Goal: Task Accomplishment & Management: Manage account settings

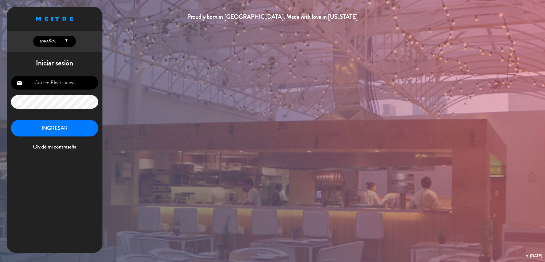
type input "[EMAIL_ADDRESS][DOMAIN_NAME]"
click at [62, 125] on button "INGRESAR" at bounding box center [54, 128] width 87 height 17
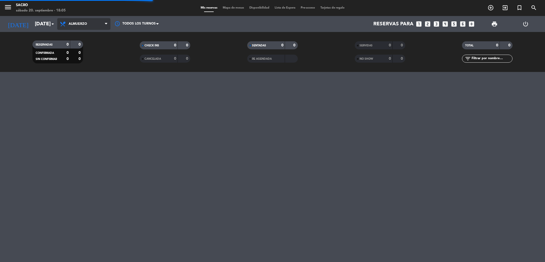
click at [94, 27] on span "Almuerzo" at bounding box center [83, 24] width 53 height 12
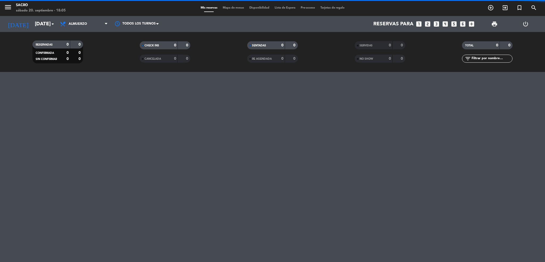
click at [96, 62] on filter-checkbox "RESERVADAS 0 0 CONFIRMADA 0 0 SIN CONFIRMAR 0 0" at bounding box center [58, 51] width 108 height 23
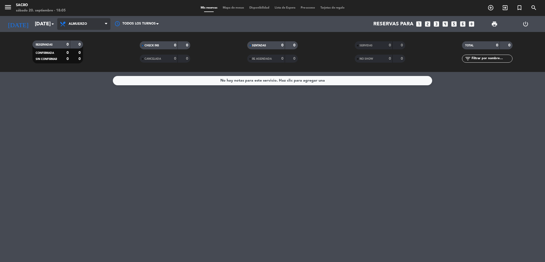
click at [84, 28] on span "Almuerzo" at bounding box center [83, 24] width 53 height 12
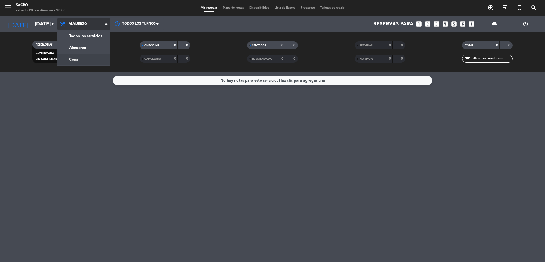
click at [78, 62] on div "menu Sacro [DATE] 20. septiembre - 18:05 Mis reservas Mapa de mesas Disponibili…" at bounding box center [272, 36] width 545 height 72
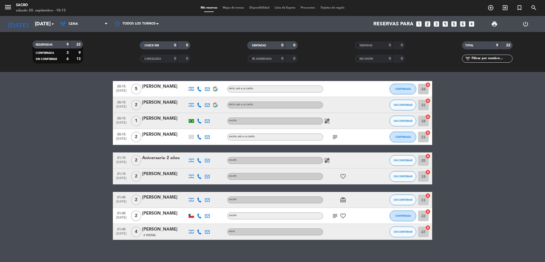
scroll to position [16, 0]
click at [121, 177] on span "[DATE]" at bounding box center [121, 179] width 13 height 6
click at [122, 179] on span "[DATE]" at bounding box center [121, 179] width 13 height 6
click at [117, 177] on span "[DATE]" at bounding box center [121, 179] width 13 height 6
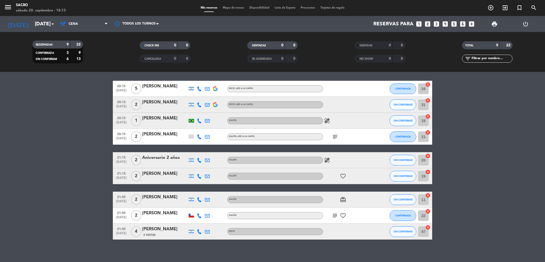
click at [146, 176] on div "[PERSON_NAME]" at bounding box center [164, 173] width 45 height 7
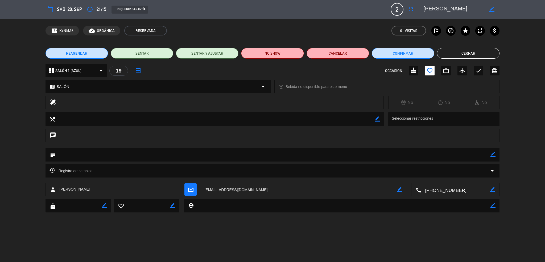
type input "[EMAIL_ADDRESS][DOMAIN_NAME]"
click at [343, 53] on button "Cancelar" at bounding box center [338, 53] width 63 height 11
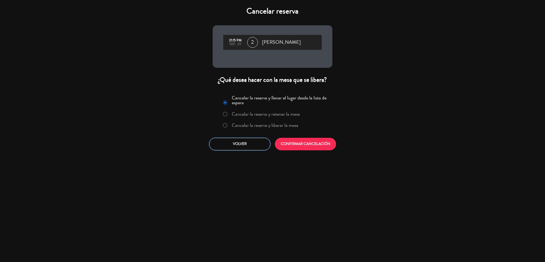
click at [245, 149] on button "Volver" at bounding box center [239, 144] width 61 height 13
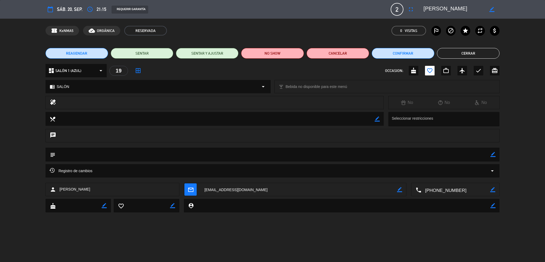
click at [455, 55] on button "Cerrar" at bounding box center [468, 53] width 63 height 11
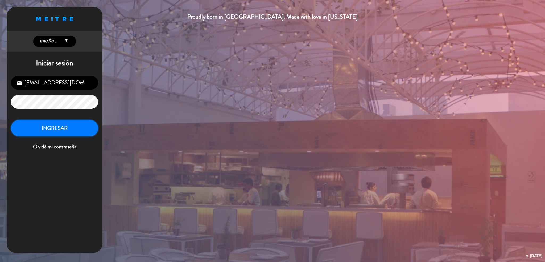
click at [62, 129] on button "INGRESAR" at bounding box center [54, 128] width 87 height 17
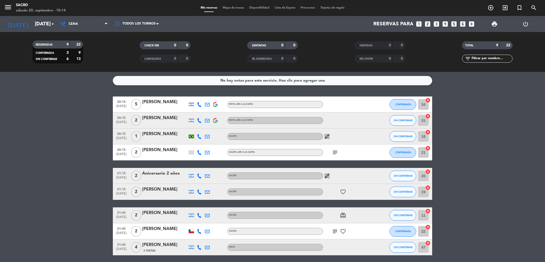
click at [428, 99] on icon "cancel" at bounding box center [427, 99] width 5 height 5
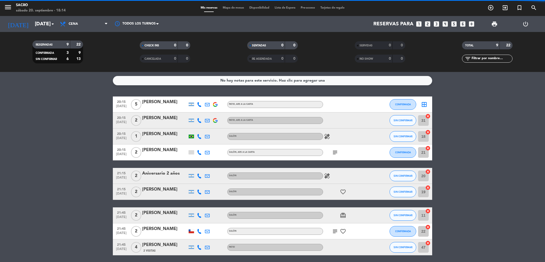
click at [427, 116] on icon "cancel" at bounding box center [427, 115] width 5 height 5
click at [429, 132] on icon "cancel" at bounding box center [427, 131] width 5 height 5
click at [428, 147] on icon "cancel" at bounding box center [427, 147] width 5 height 5
click at [428, 171] on icon "cancel" at bounding box center [427, 171] width 5 height 5
click at [428, 188] on icon "cancel" at bounding box center [427, 187] width 5 height 5
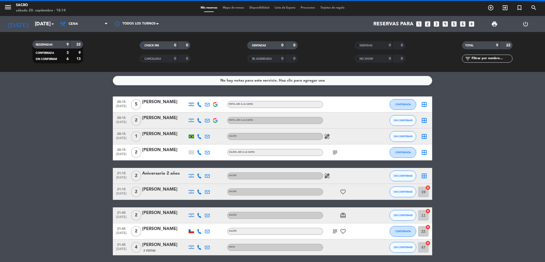
click at [429, 211] on icon "cancel" at bounding box center [427, 210] width 5 height 5
click at [429, 225] on icon "cancel" at bounding box center [427, 226] width 5 height 5
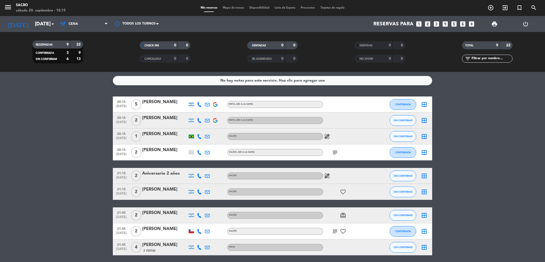
click at [426, 106] on icon "border_all" at bounding box center [424, 104] width 6 height 6
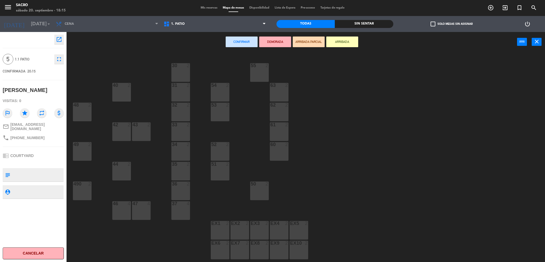
click at [203, 16] on div "1. PATIO 3. SALÓN 1. PATIO 1. PATIO 3. SALÓN" at bounding box center [215, 24] width 108 height 16
click at [201, 26] on span "1. PATIO" at bounding box center [215, 24] width 108 height 12
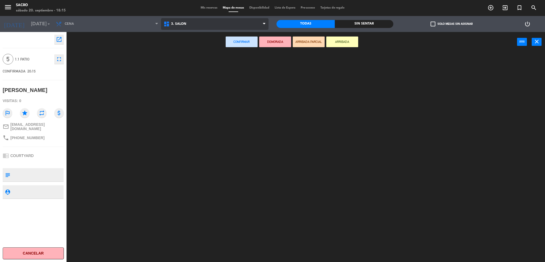
click at [200, 51] on ng-component "menu Sacro [DATE] 20. septiembre - 18:15 Mis reservas Mapa de mesas Disponibili…" at bounding box center [272, 131] width 545 height 263
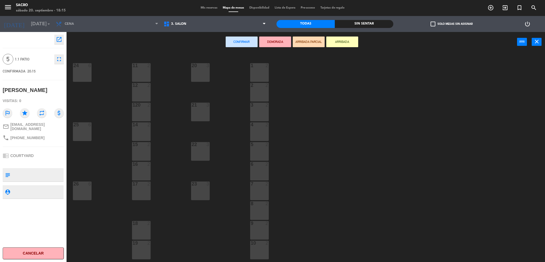
click at [79, 188] on div "26 6" at bounding box center [82, 190] width 19 height 19
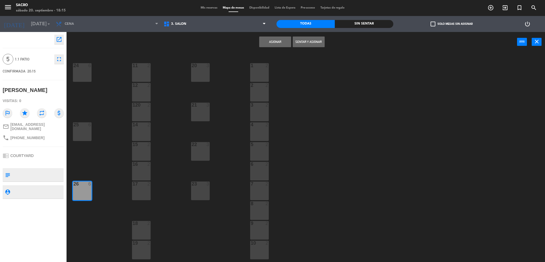
click at [282, 37] on button "Asignar" at bounding box center [275, 41] width 32 height 11
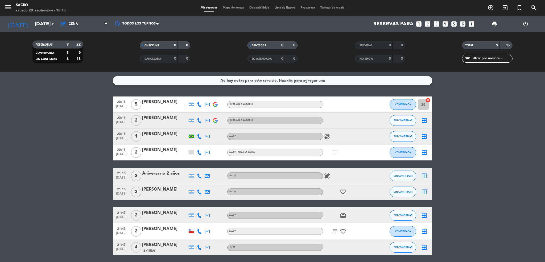
click at [426, 123] on icon "border_all" at bounding box center [424, 120] width 6 height 6
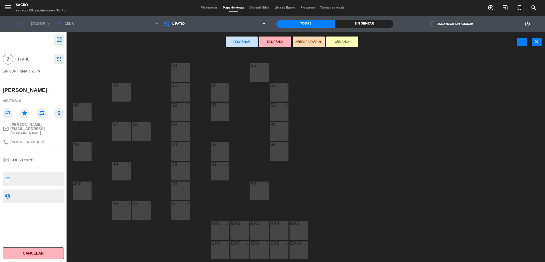
click at [223, 30] on div "1. PATIO 3. SALÓN 1. PATIO 1. PATIO 3. SALÓN" at bounding box center [215, 24] width 108 height 16
click at [214, 27] on span "1. PATIO" at bounding box center [215, 24] width 108 height 12
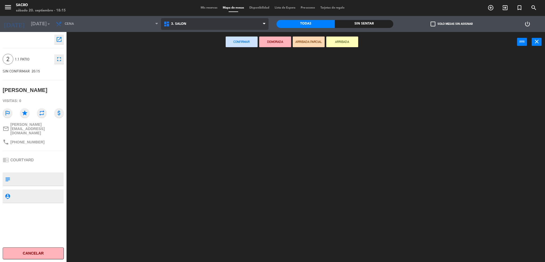
click at [205, 51] on ng-component "menu Sacro [DATE] 20. septiembre - 18:15 Mis reservas Mapa de mesas Disponibili…" at bounding box center [272, 131] width 545 height 263
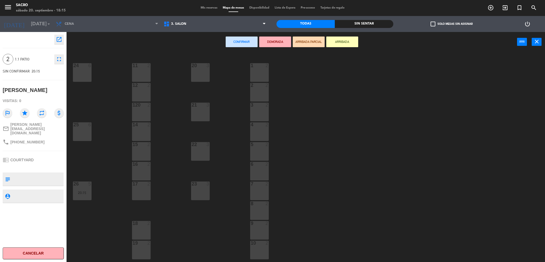
click at [195, 186] on div "23" at bounding box center [191, 183] width 9 height 5
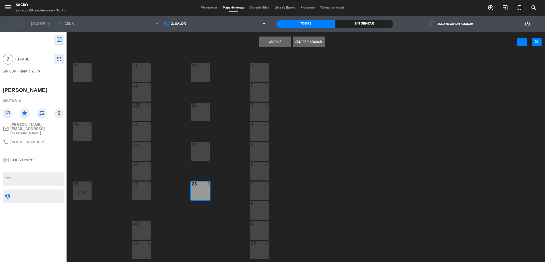
click at [280, 44] on button "Asignar" at bounding box center [275, 41] width 32 height 11
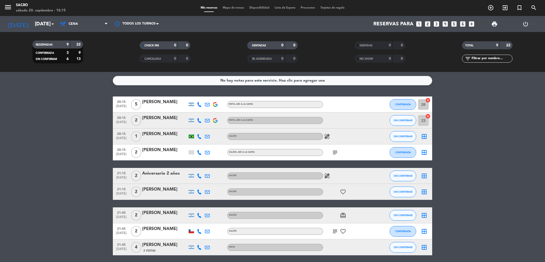
click at [424, 150] on icon "border_all" at bounding box center [424, 152] width 6 height 6
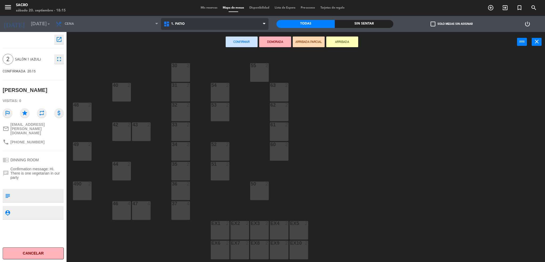
click at [163, 30] on span "1. PATIO" at bounding box center [215, 24] width 108 height 12
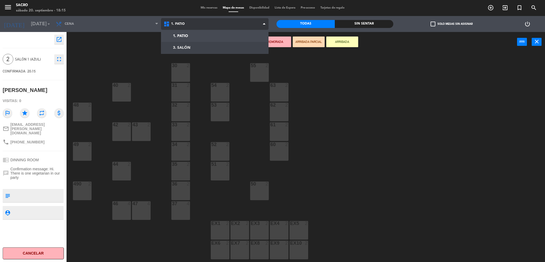
click at [198, 46] on ng-component "menu Sacro [DATE] 20. septiembre - 18:15 Mis reservas Mapa de mesas Disponibili…" at bounding box center [272, 131] width 545 height 263
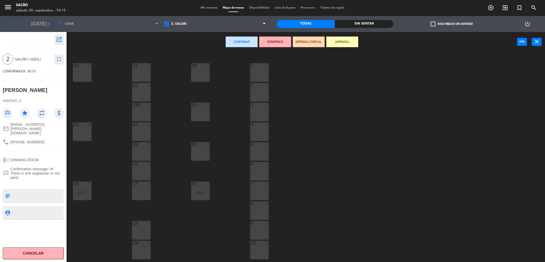
click at [198, 147] on div "22 3" at bounding box center [200, 151] width 19 height 19
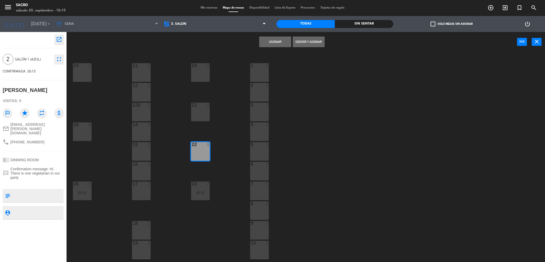
click at [277, 43] on button "Asignar" at bounding box center [275, 41] width 32 height 11
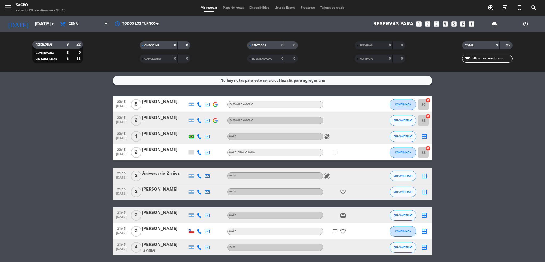
click at [424, 134] on icon "border_all" at bounding box center [424, 136] width 6 height 6
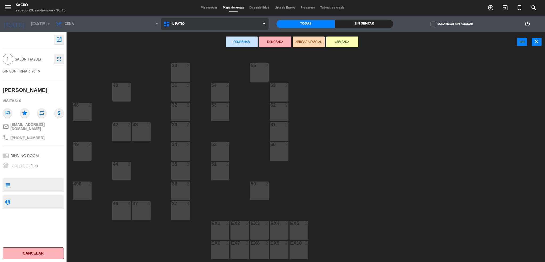
click at [250, 25] on span "1. PATIO" at bounding box center [215, 24] width 108 height 12
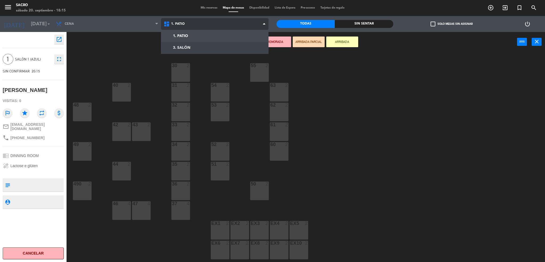
click at [226, 47] on ng-component "menu Sacro [DATE] 20. septiembre - 18:15 Mis reservas Mapa de mesas Disponibili…" at bounding box center [272, 131] width 545 height 263
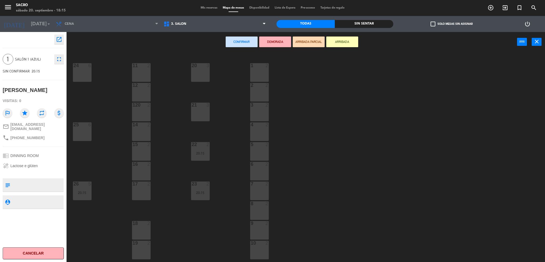
click at [146, 225] on div "2" at bounding box center [150, 223] width 9 height 5
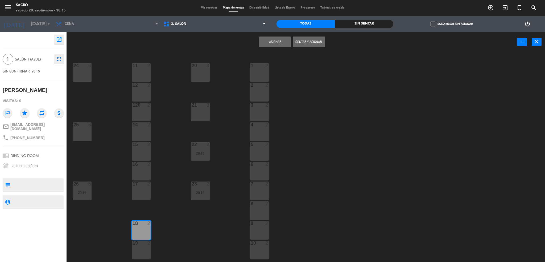
click at [283, 39] on button "Asignar" at bounding box center [275, 41] width 32 height 11
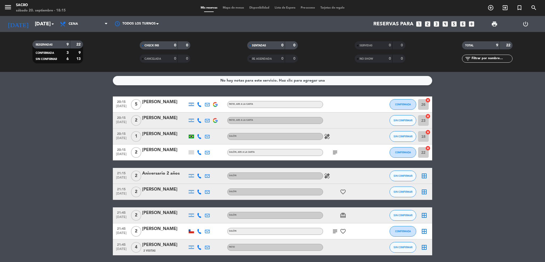
scroll to position [20, 0]
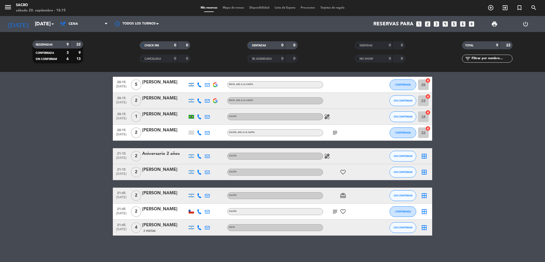
click at [425, 155] on icon "border_all" at bounding box center [424, 156] width 6 height 6
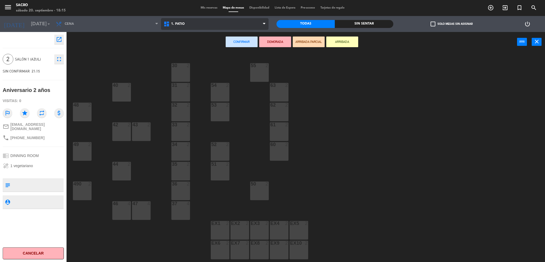
click at [206, 22] on span "1. PATIO" at bounding box center [215, 24] width 108 height 12
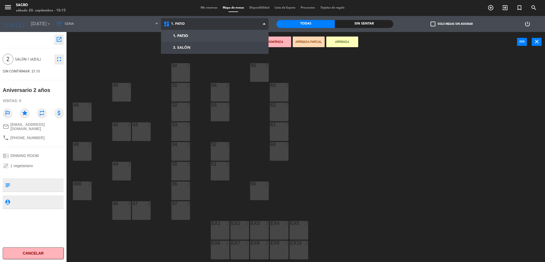
click at [184, 45] on ng-component "menu Sacro [DATE] 20. septiembre - 18:15 Mis reservas Mapa de mesas Disponibili…" at bounding box center [272, 131] width 545 height 263
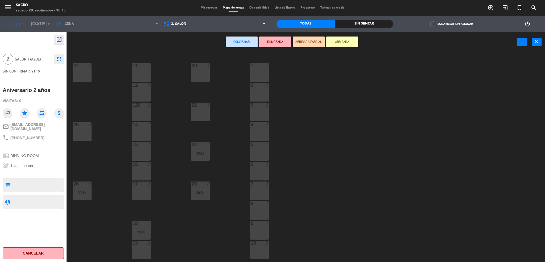
click at [208, 115] on div "21 3" at bounding box center [200, 112] width 19 height 19
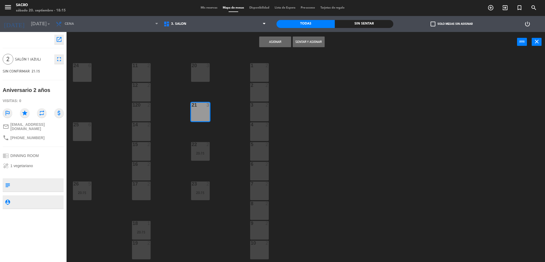
click at [274, 42] on button "Asignar" at bounding box center [275, 41] width 32 height 11
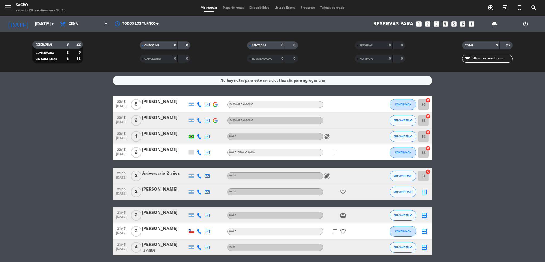
click at [425, 191] on icon "border_all" at bounding box center [424, 192] width 6 height 6
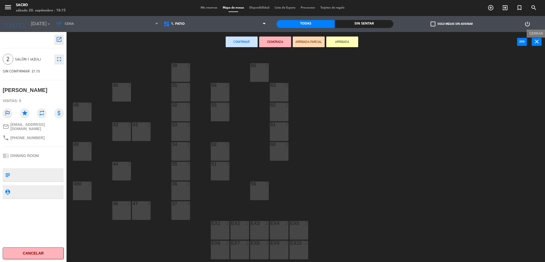
click at [537, 43] on icon "close" at bounding box center [537, 41] width 6 height 6
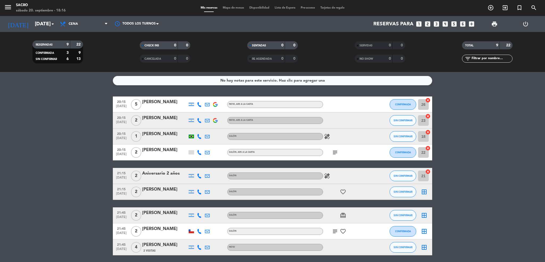
scroll to position [20, 0]
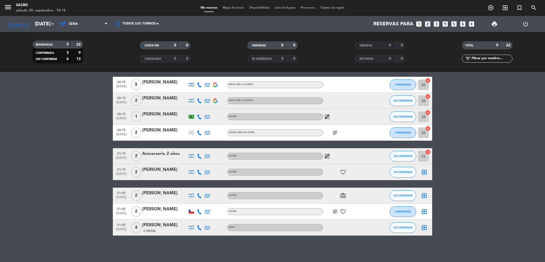
click at [427, 174] on icon "border_all" at bounding box center [424, 172] width 6 height 6
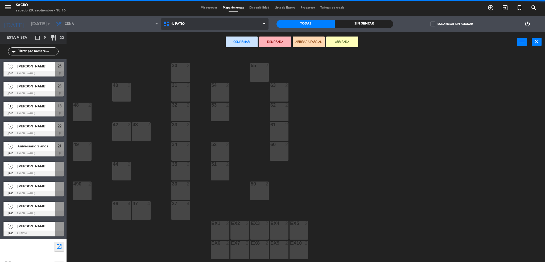
click at [224, 27] on span "1. PATIO" at bounding box center [215, 24] width 108 height 12
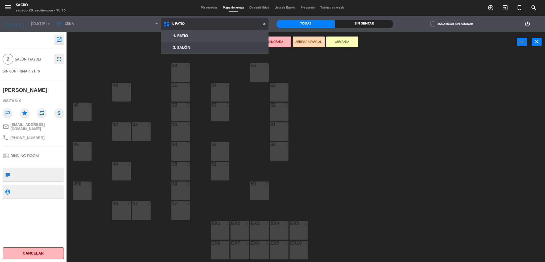
click at [218, 48] on ng-component "menu Sacro [DATE] 20. septiembre - 18:16 Mis reservas Mapa de mesas Disponibili…" at bounding box center [272, 131] width 545 height 263
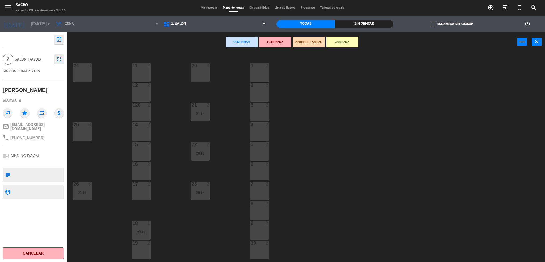
click at [203, 72] on div "20 3" at bounding box center [200, 72] width 19 height 19
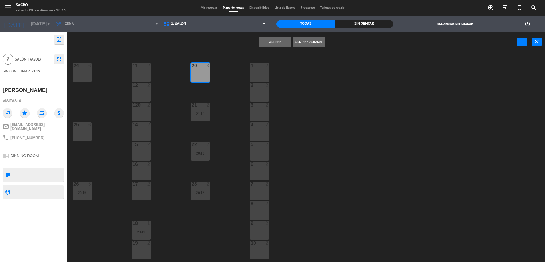
click at [275, 42] on button "Asignar" at bounding box center [275, 41] width 32 height 11
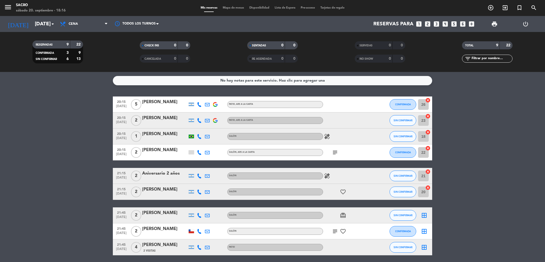
scroll to position [20, 0]
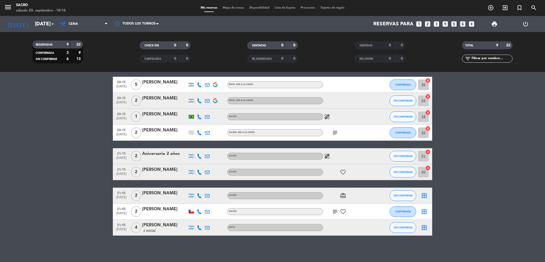
click at [326, 114] on icon "healing" at bounding box center [327, 116] width 6 height 6
click at [336, 134] on icon "subject" at bounding box center [335, 132] width 6 height 6
click at [424, 211] on icon "border_all" at bounding box center [424, 211] width 6 height 6
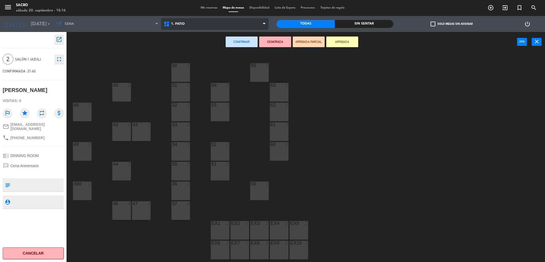
click at [185, 22] on span "1. PATIO" at bounding box center [215, 24] width 108 height 12
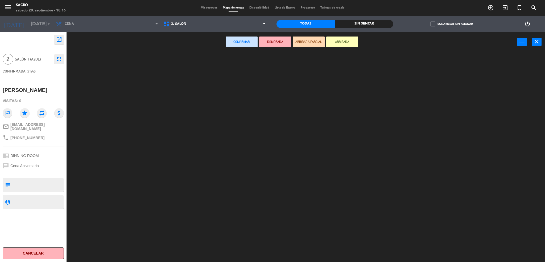
click at [186, 47] on ng-component "menu Sacro [DATE] 20. septiembre - 18:16 Mis reservas Mapa de mesas Disponibili…" at bounding box center [272, 131] width 545 height 263
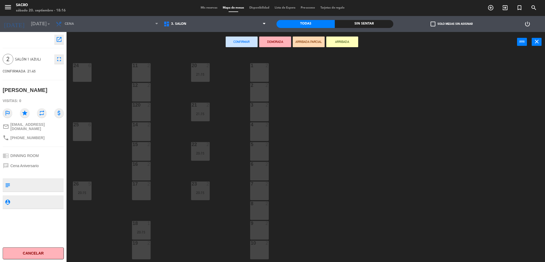
click at [81, 132] on div "25 6" at bounding box center [82, 131] width 19 height 19
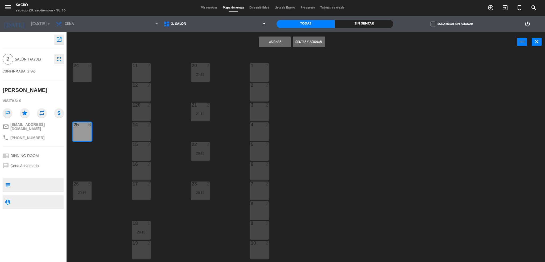
click at [274, 45] on button "Asignar" at bounding box center [275, 41] width 32 height 11
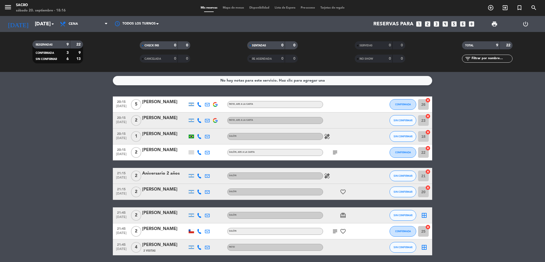
scroll to position [20, 0]
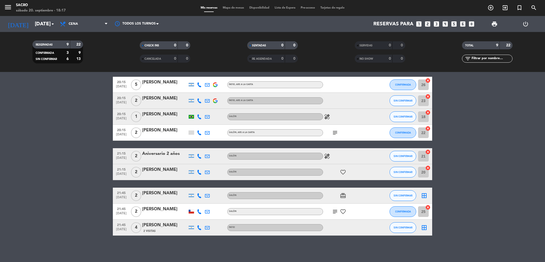
click at [424, 194] on icon "border_all" at bounding box center [424, 195] width 6 height 6
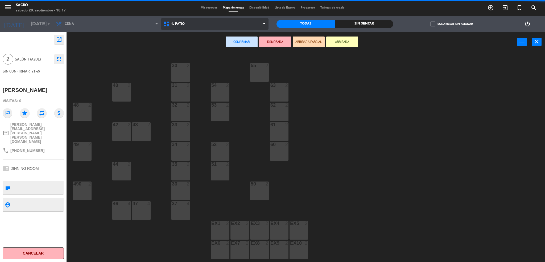
click at [195, 27] on span "1. PATIO" at bounding box center [215, 24] width 108 height 12
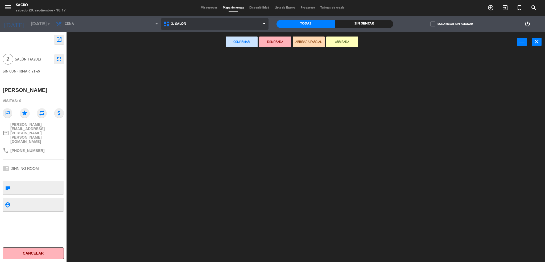
click at [185, 46] on ng-component "menu Sacro [DATE] 20. septiembre - 18:17 Mis reservas Mapa de mesas Disponibili…" at bounding box center [272, 131] width 545 height 263
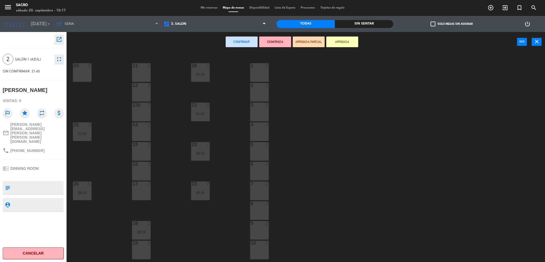
click at [135, 73] on div "11 2" at bounding box center [141, 72] width 19 height 19
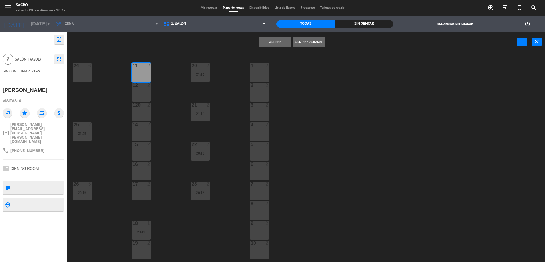
click at [273, 39] on button "Asignar" at bounding box center [275, 41] width 32 height 11
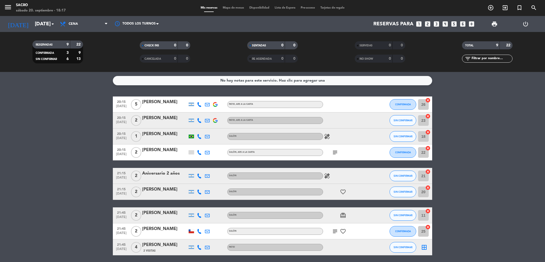
scroll to position [20, 0]
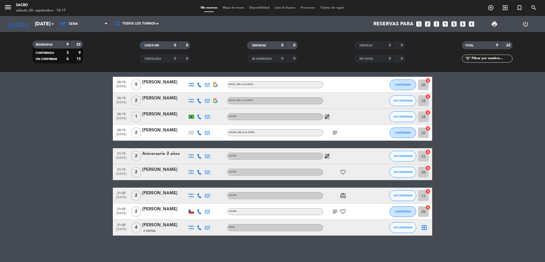
click at [424, 225] on icon "border_all" at bounding box center [424, 227] width 6 height 6
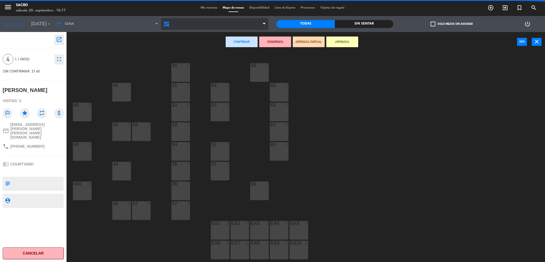
click at [200, 25] on span "1. PATIO" at bounding box center [215, 24] width 108 height 12
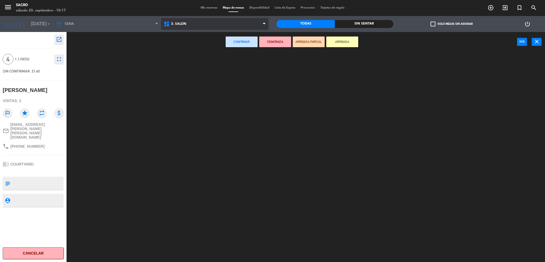
click at [201, 43] on ng-component "menu Sacro [DATE] 20. septiembre - 18:17 Mis reservas Mapa de mesas Disponibili…" at bounding box center [272, 131] width 545 height 263
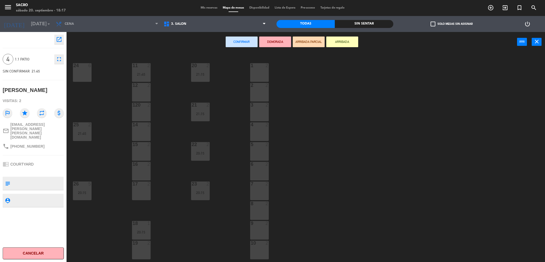
click at [81, 70] on div "24 6" at bounding box center [82, 72] width 19 height 19
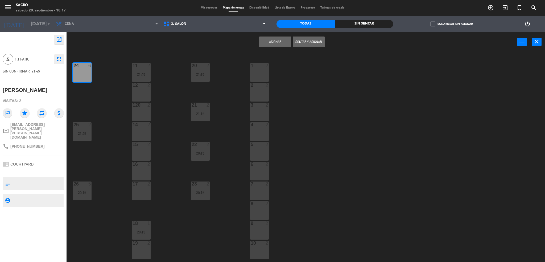
click at [282, 46] on button "Asignar" at bounding box center [275, 41] width 32 height 11
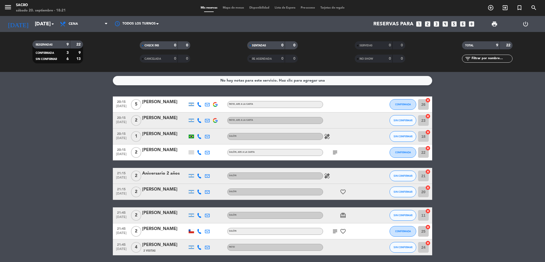
click at [335, 150] on icon "subject" at bounding box center [335, 152] width 6 height 6
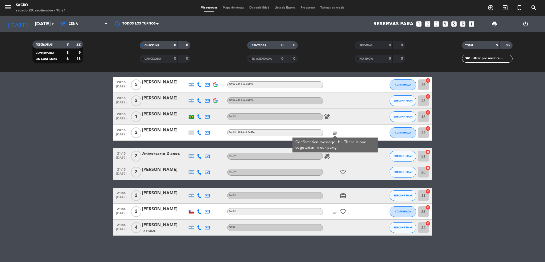
click at [42, 18] on div "[DATE] [DATE] arrow_drop_down" at bounding box center [30, 24] width 53 height 16
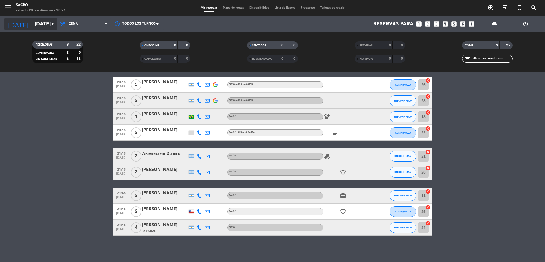
click at [42, 23] on input "[DATE]" at bounding box center [64, 23] width 64 height 11
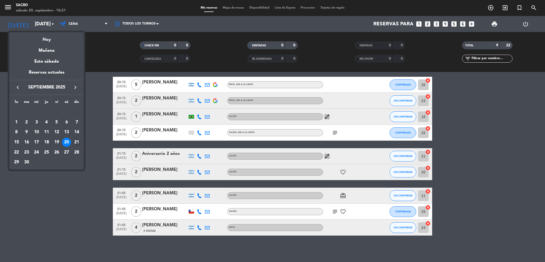
click at [75, 144] on div "21" at bounding box center [76, 142] width 9 height 9
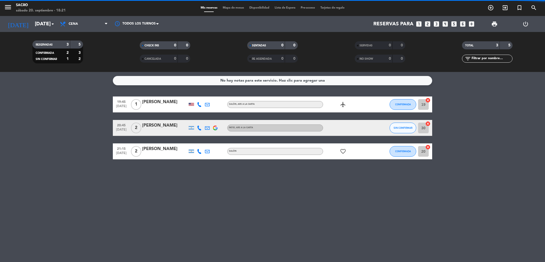
scroll to position [0, 0]
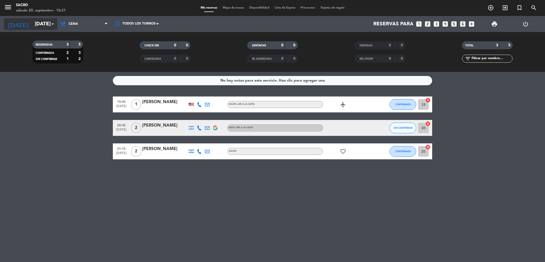
click at [39, 26] on input "[DATE]" at bounding box center [64, 23] width 64 height 11
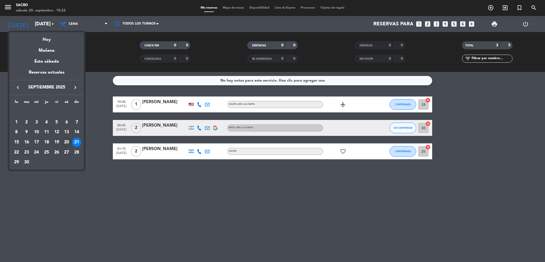
click at [26, 153] on div "23" at bounding box center [26, 152] width 9 height 9
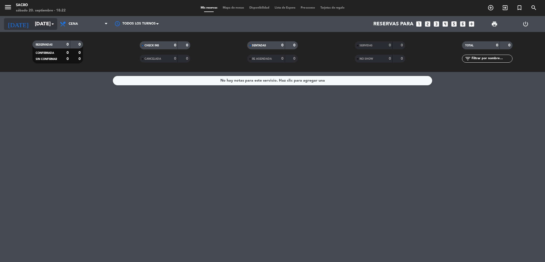
click at [32, 23] on input "[DATE]" at bounding box center [64, 23] width 64 height 11
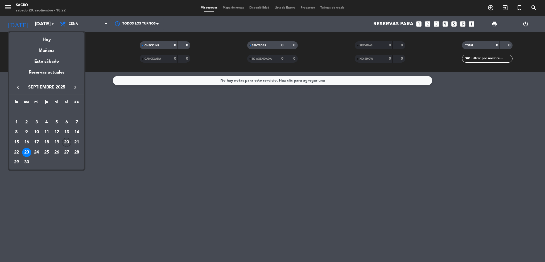
click at [68, 142] on div "20" at bounding box center [66, 142] width 9 height 9
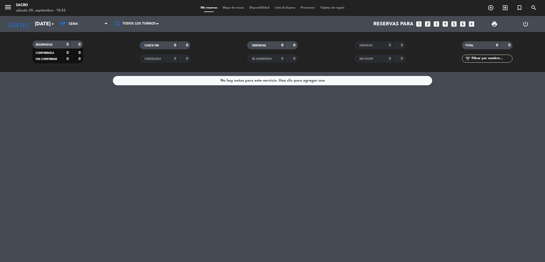
type input "[DATE]"
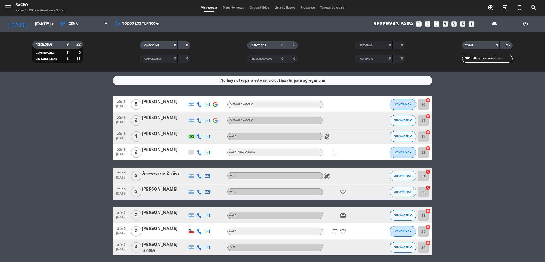
click at [332, 154] on icon "subject" at bounding box center [335, 152] width 6 height 6
click at [329, 136] on icon "healing" at bounding box center [327, 136] width 6 height 6
click at [342, 194] on icon "favorite_border" at bounding box center [343, 192] width 6 height 6
click at [330, 174] on icon "healing" at bounding box center [327, 176] width 6 height 6
click at [344, 229] on icon "favorite_border" at bounding box center [343, 231] width 6 height 6
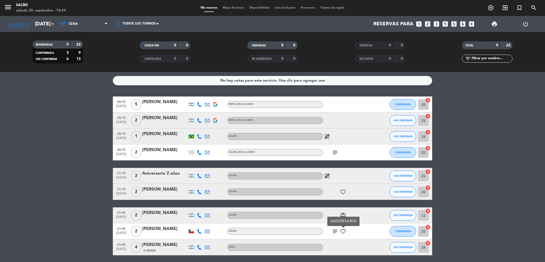
click at [483, 163] on bookings-row "20:15 [DATE] 5 [PERSON_NAME] PATIO , ARS A LA CARTA CONFIRMADA 26 cancel 20:15 …" at bounding box center [272, 175] width 545 height 159
click at [334, 152] on icon "subject" at bounding box center [335, 152] width 6 height 6
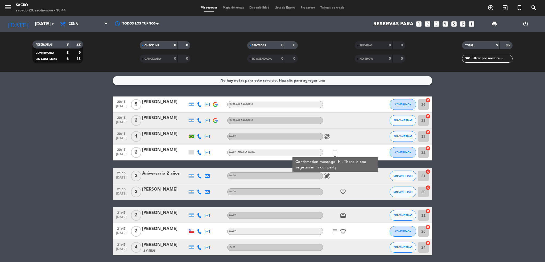
click at [336, 228] on icon "subject" at bounding box center [335, 231] width 6 height 6
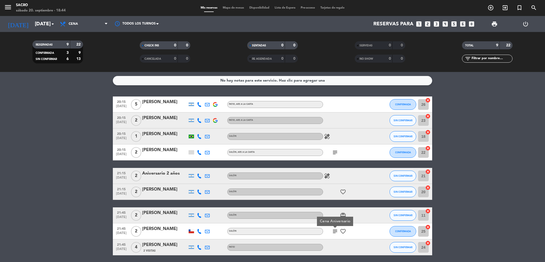
click at [508, 170] on bookings-row "20:15 [DATE] 5 [PERSON_NAME] PATIO , ARS A LA CARTA CONFIRMADA 26 cancel 20:15 …" at bounding box center [272, 175] width 545 height 159
click at [334, 152] on icon "subject" at bounding box center [335, 152] width 6 height 6
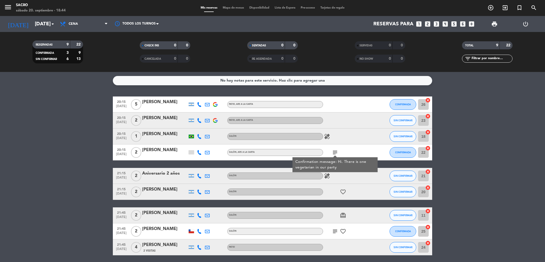
click at [537, 152] on bookings-row "20:15 [DATE] 5 [PERSON_NAME] PATIO , ARS A LA CARTA CONFIRMADA 26 cancel 20:15 …" at bounding box center [272, 175] width 545 height 159
click at [327, 178] on icon "healing" at bounding box center [327, 176] width 6 height 6
click at [335, 231] on icon "subject" at bounding box center [335, 231] width 6 height 6
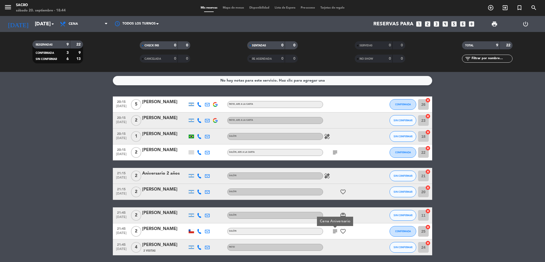
click at [474, 137] on bookings-row "20:15 [DATE] 5 [PERSON_NAME] PATIO , ARS A LA CARTA CONFIRMADA 26 cancel 20:15 …" at bounding box center [272, 175] width 545 height 159
